Goal: Task Accomplishment & Management: Use online tool/utility

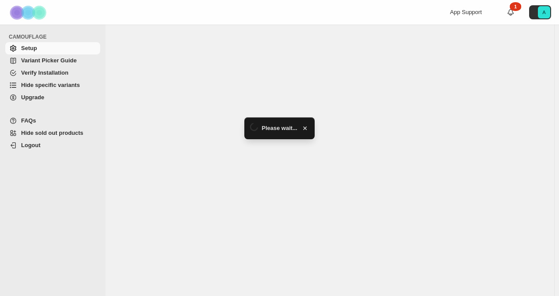
select select "*****"
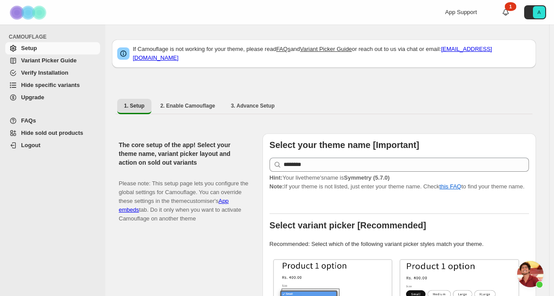
scroll to position [1777, 0]
click at [60, 86] on span "Hide specific variants" at bounding box center [50, 85] width 59 height 7
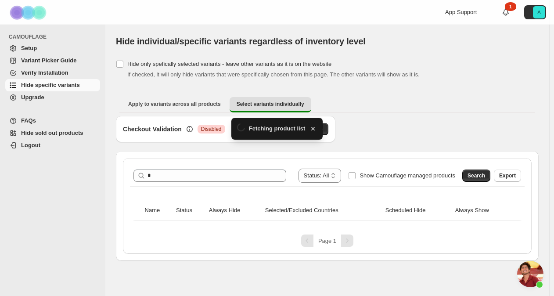
scroll to position [1777, 0]
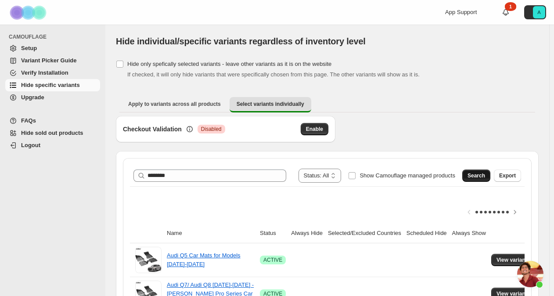
type input "********"
click at [482, 176] on span "Search" at bounding box center [477, 175] width 18 height 7
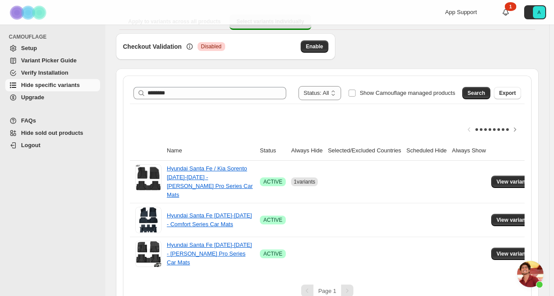
scroll to position [86, 0]
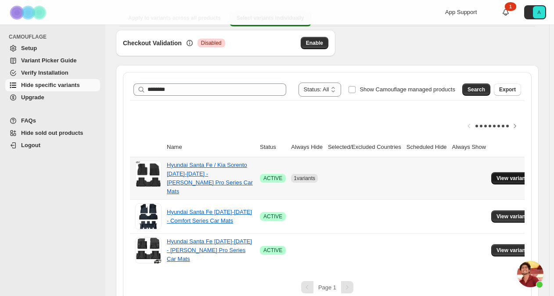
click at [509, 175] on span "View variants" at bounding box center [514, 178] width 34 height 7
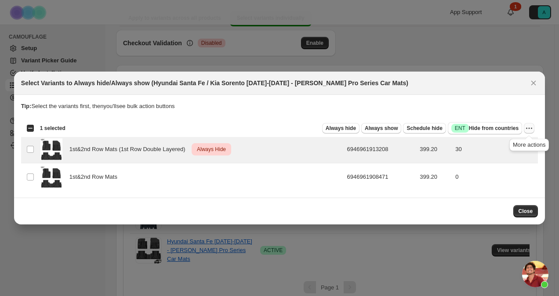
click at [530, 130] on icon "More actions" at bounding box center [529, 128] width 9 height 9
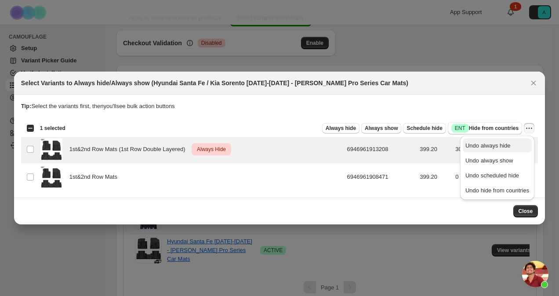
click at [507, 147] on span "Undo always hide" at bounding box center [487, 145] width 45 height 7
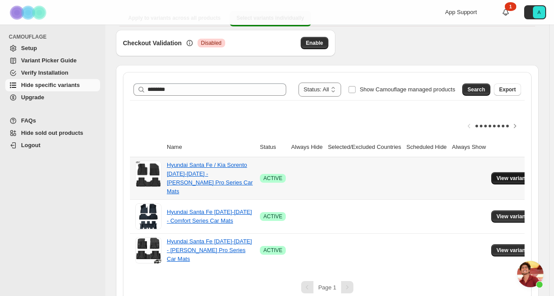
click at [501, 175] on span "View variants" at bounding box center [514, 178] width 34 height 7
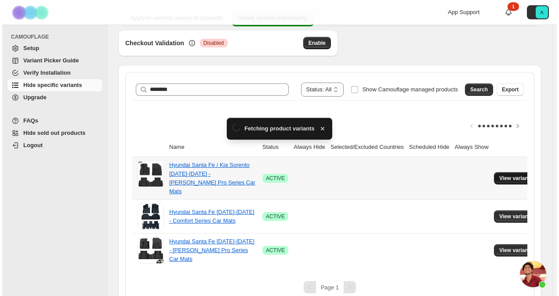
scroll to position [0, 0]
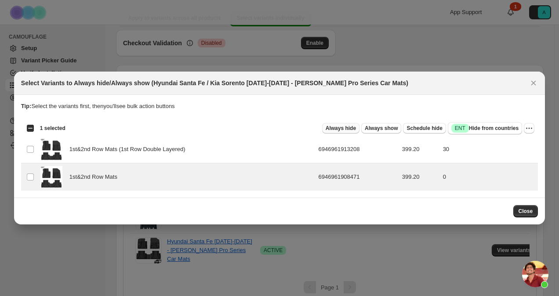
click at [353, 127] on span "Always hide" at bounding box center [341, 128] width 30 height 7
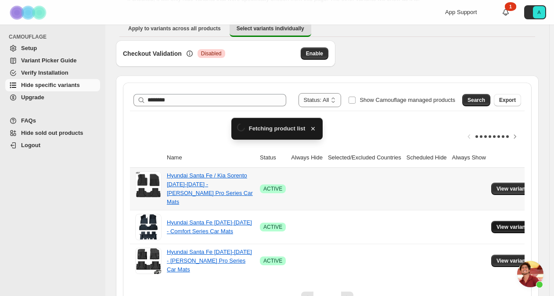
scroll to position [86, 0]
